Goal: Find contact information: Find contact information

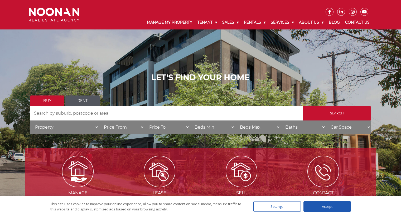
click at [352, 23] on link "Contact Us" at bounding box center [357, 23] width 30 height 14
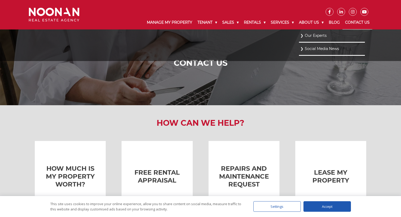
click at [311, 36] on link "Our Experts" at bounding box center [331, 35] width 63 height 7
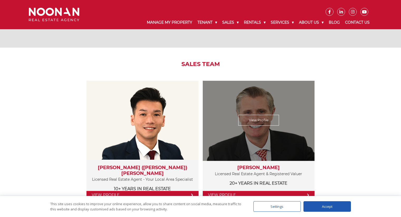
scroll to position [553, 0]
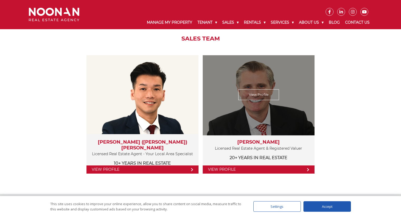
click at [270, 92] on link "View Profile" at bounding box center [258, 95] width 41 height 11
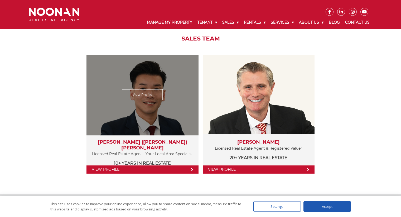
click at [163, 115] on div "View Profile" at bounding box center [142, 94] width 115 height 81
click at [150, 142] on h3 "[PERSON_NAME] ([PERSON_NAME]) [PERSON_NAME]" at bounding box center [142, 145] width 101 height 11
click at [139, 170] on link "View Profile" at bounding box center [142, 170] width 112 height 8
click at [146, 94] on link "View Profile" at bounding box center [142, 95] width 41 height 11
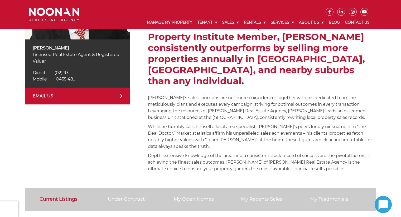
scroll to position [132, 0]
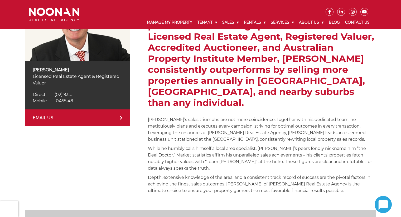
click at [64, 94] on span "(02) 93...." at bounding box center [63, 94] width 17 height 5
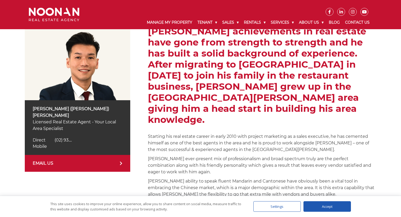
scroll to position [53, 0]
